Goal: Task Accomplishment & Management: Use online tool/utility

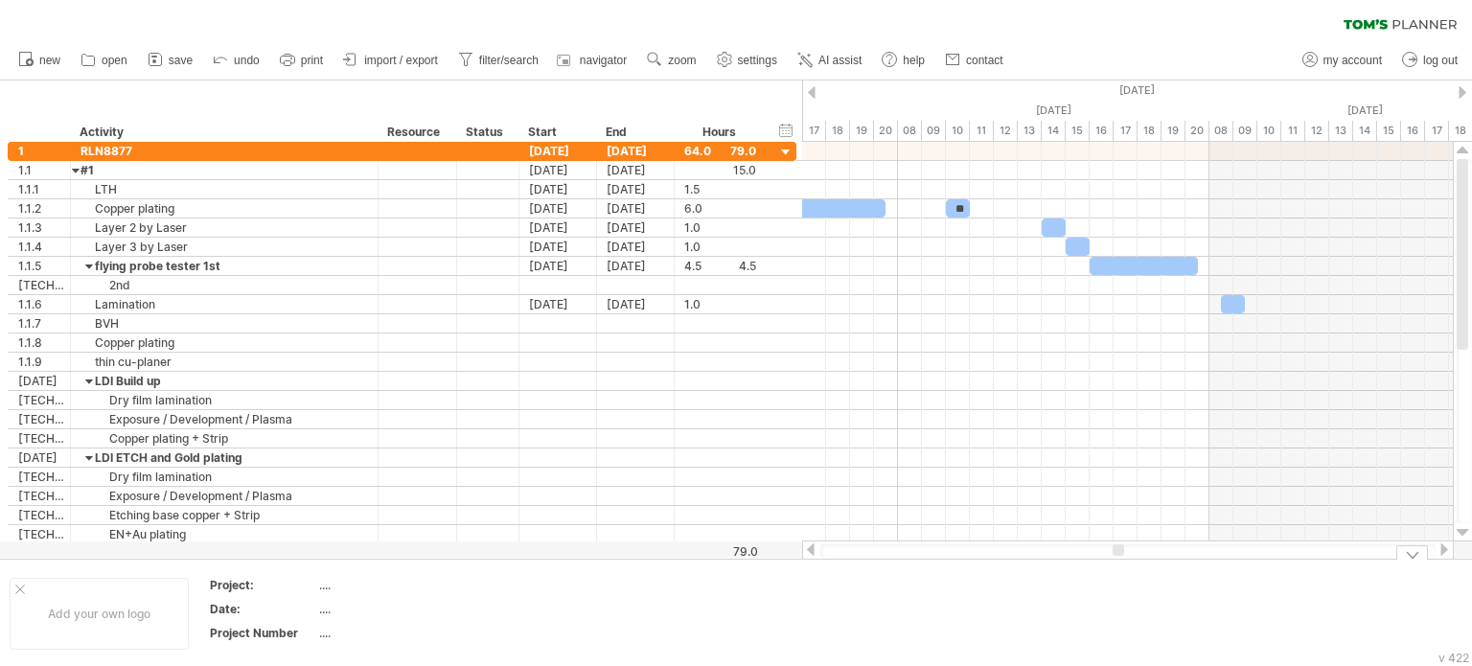
drag, startPoint x: 1120, startPoint y: 547, endPoint x: 1119, endPoint y: 567, distance: 20.2
click at [1119, 567] on div "Trying to reach [DOMAIN_NAME] Connected again... 0% clear filter new 1" at bounding box center [736, 333] width 1472 height 666
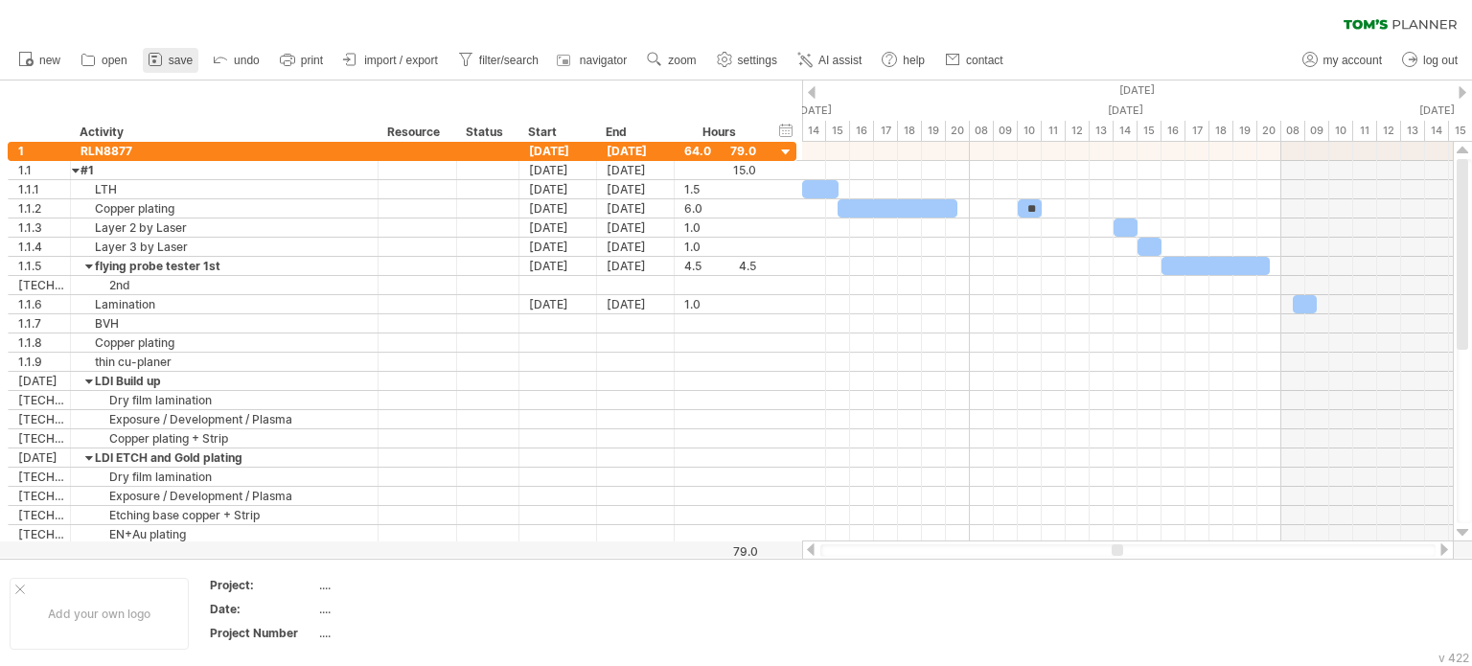
click at [163, 62] on icon at bounding box center [155, 59] width 19 height 19
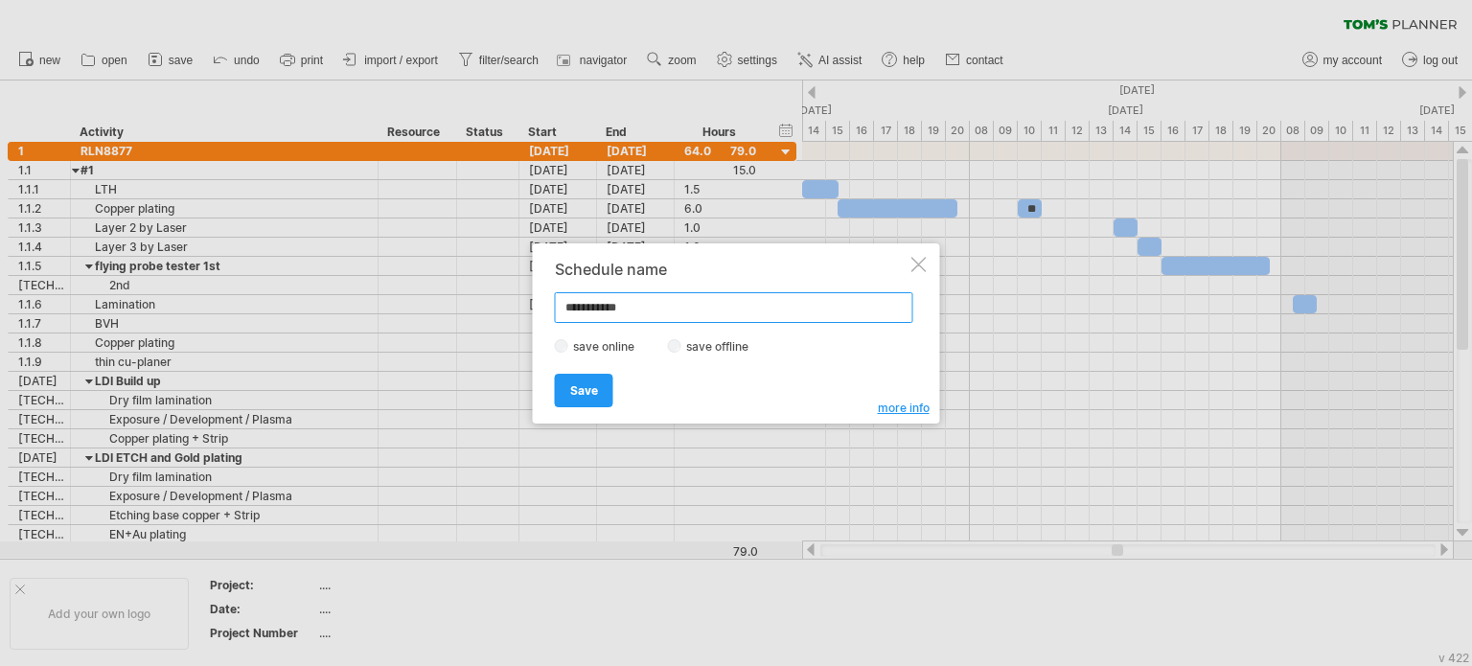
drag, startPoint x: 439, startPoint y: 313, endPoint x: 250, endPoint y: 317, distance: 188.9
click at [260, 314] on div "Trying to reach [DOMAIN_NAME] Connected again... 0% clear filter new 1" at bounding box center [736, 333] width 1472 height 666
type input "*"
type input "**********"
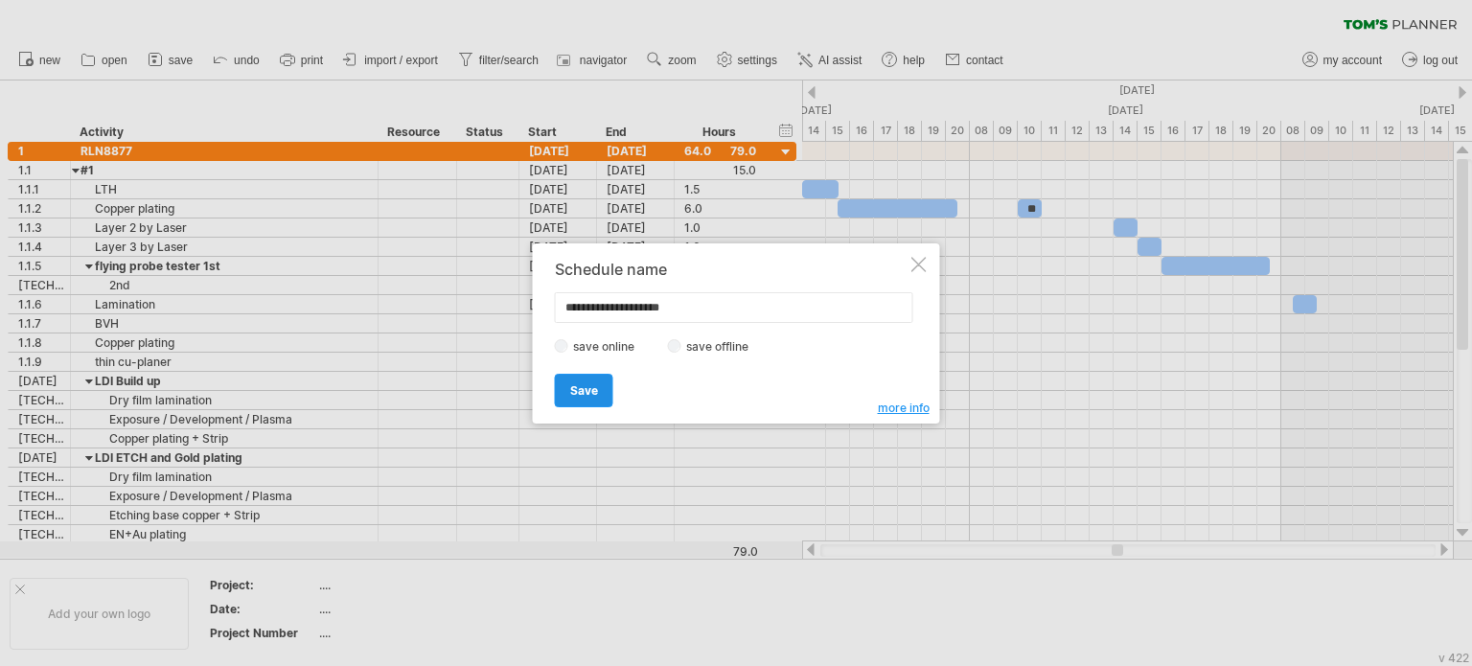
click at [595, 383] on span "Save" at bounding box center [584, 390] width 28 height 14
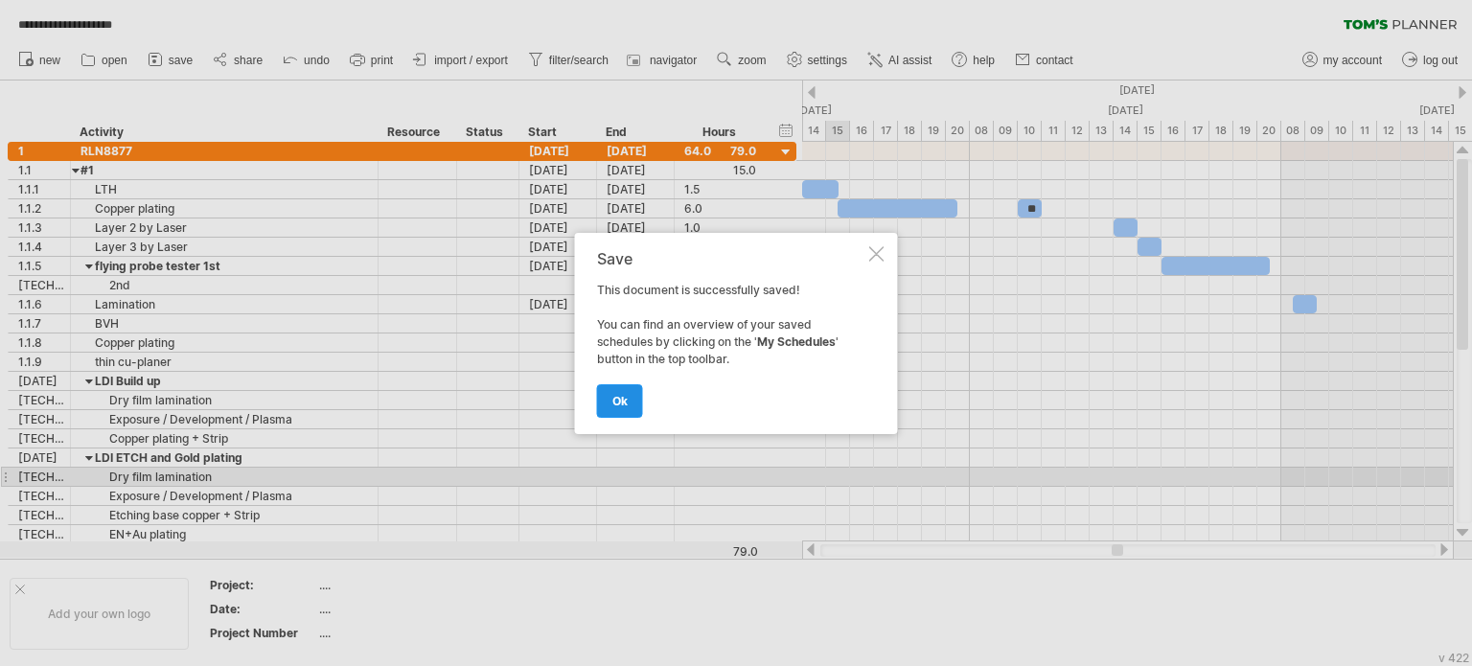
click at [638, 398] on link "ok" at bounding box center [620, 401] width 46 height 34
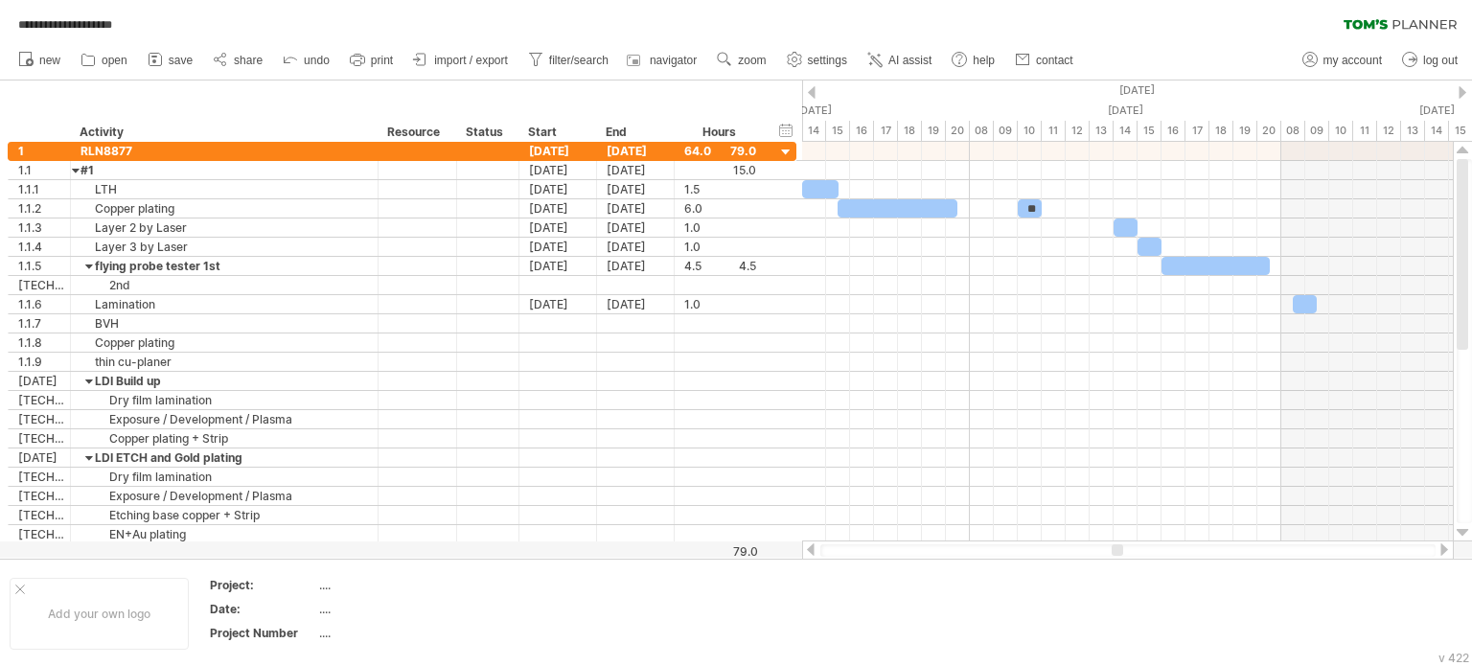
click at [813, 548] on div at bounding box center [810, 549] width 15 height 12
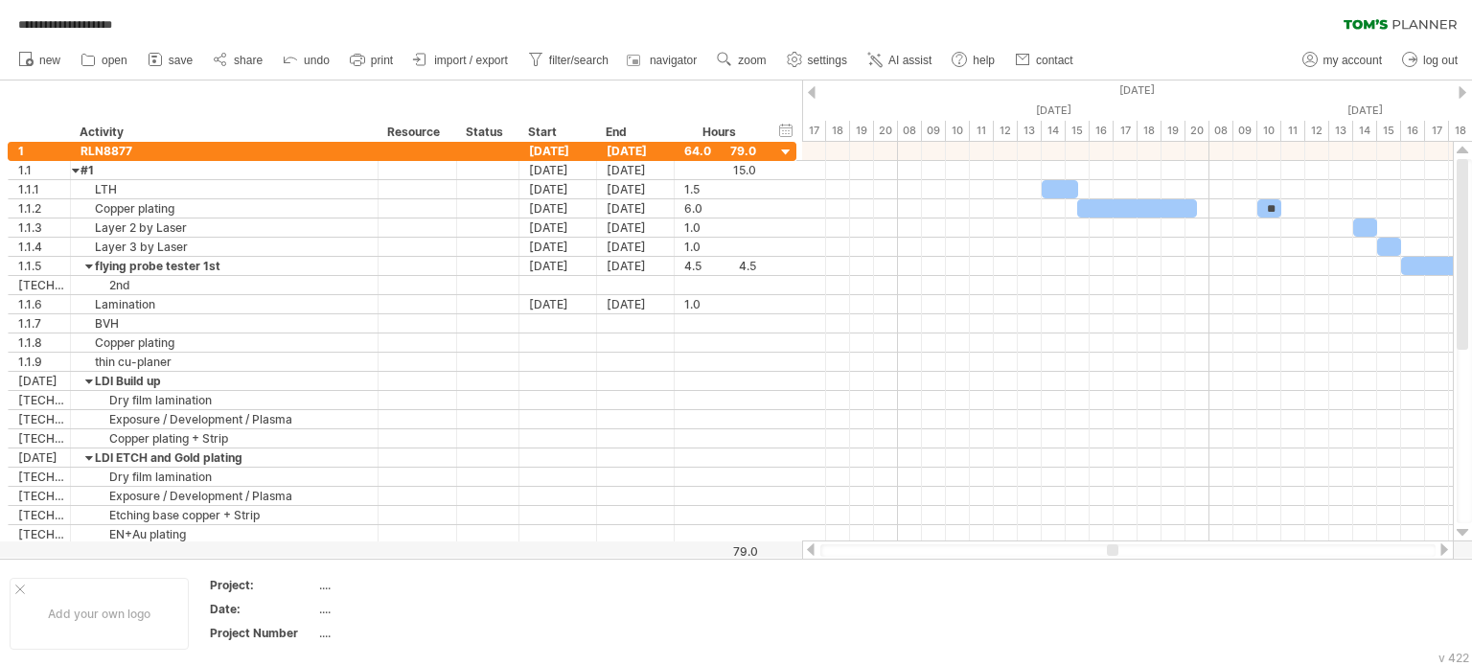
click at [1443, 551] on div at bounding box center [1444, 549] width 15 height 12
